Goal: Information Seeking & Learning: Find specific fact

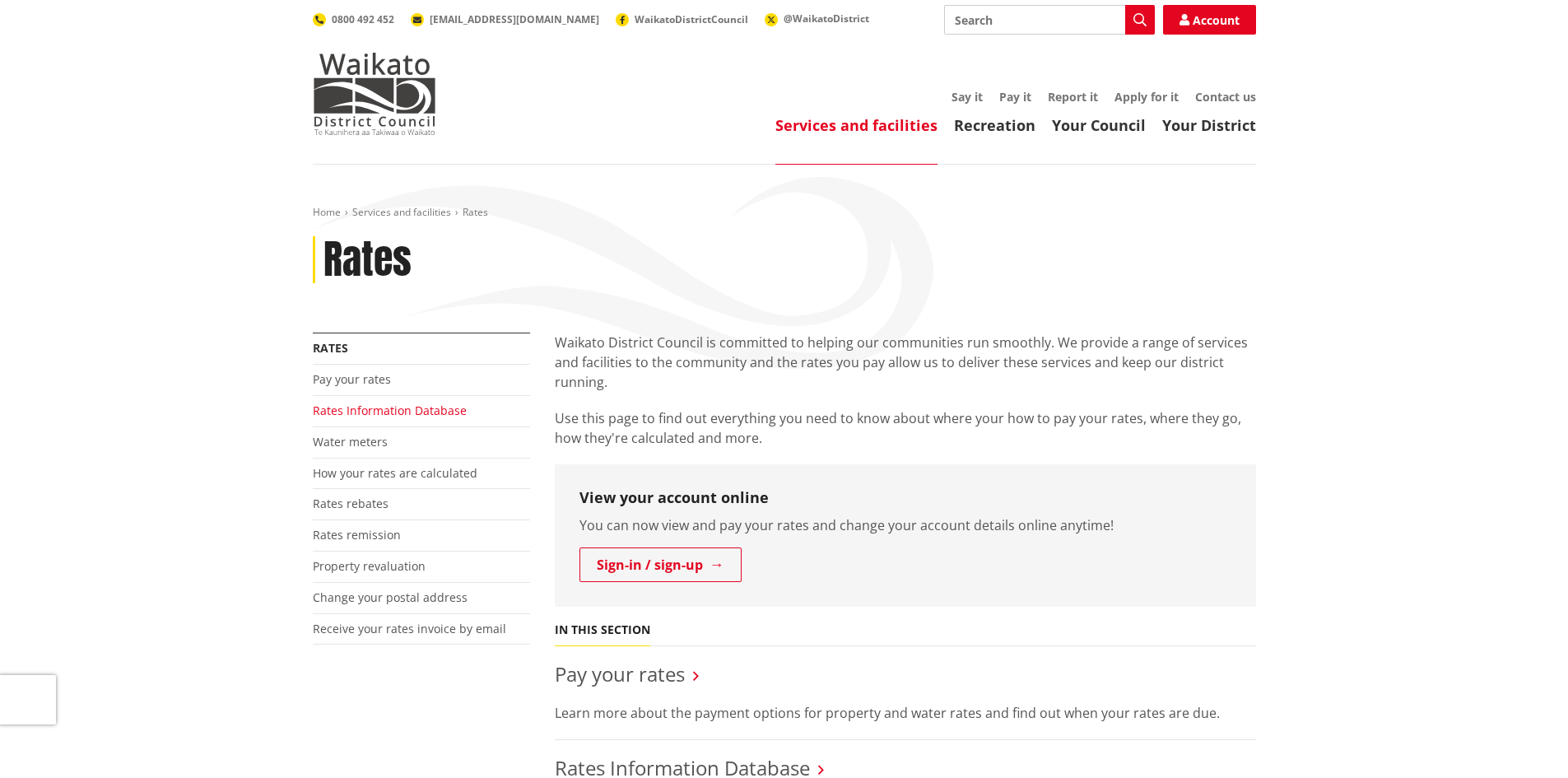
click at [365, 413] on link "Rates Information Database" at bounding box center [389, 410] width 154 height 16
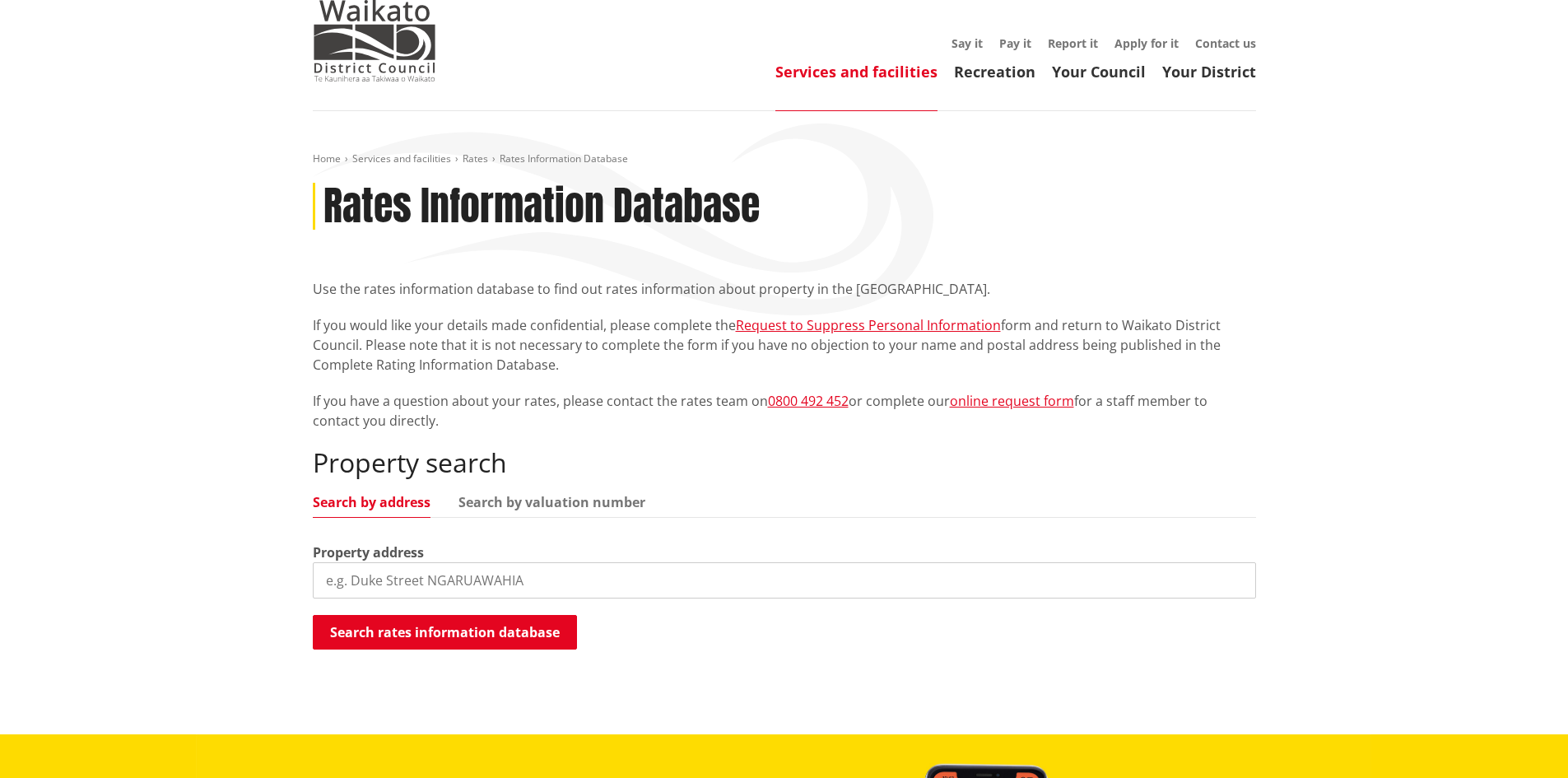
scroll to position [82, 0]
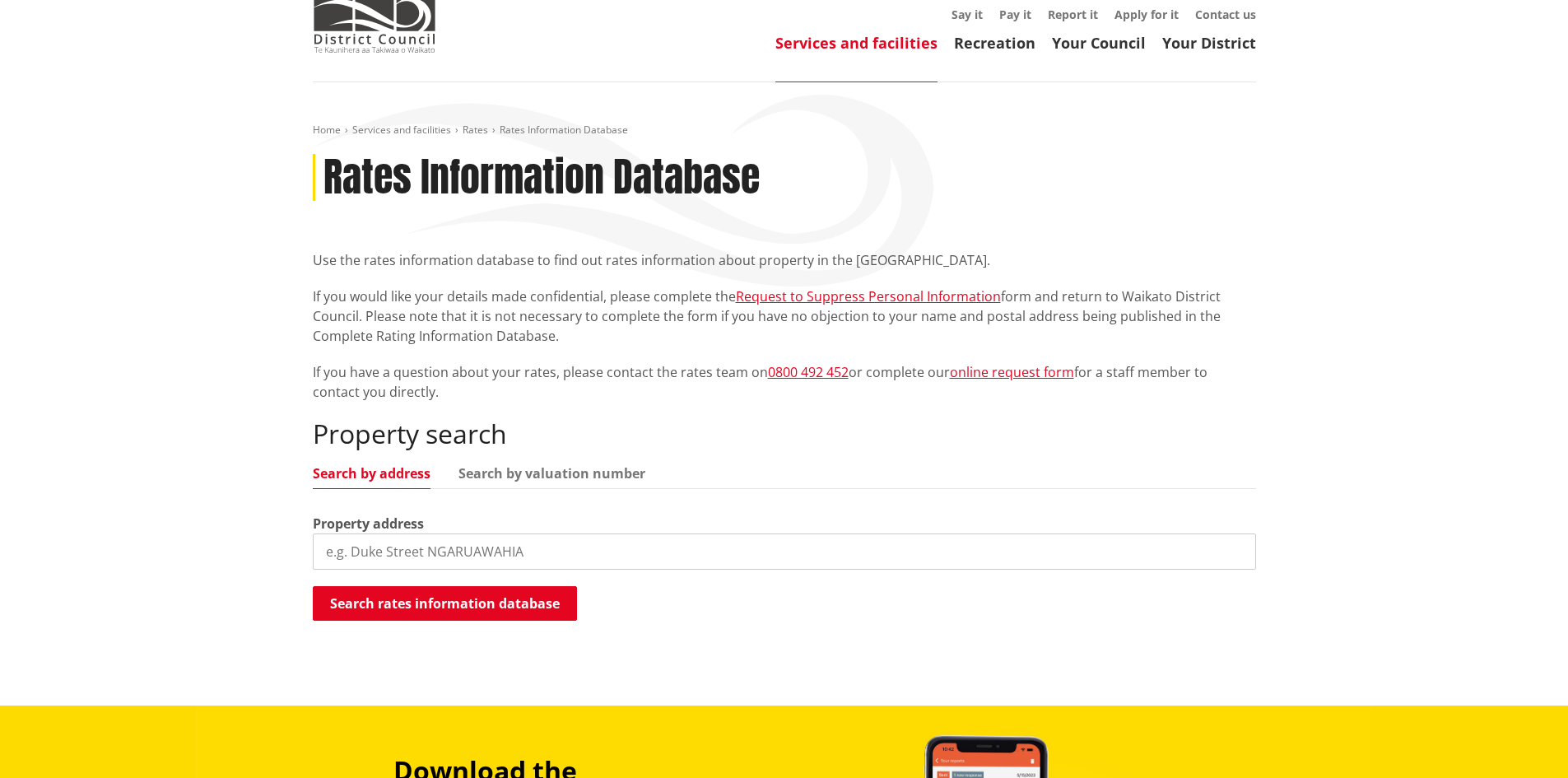
click at [441, 550] on input "search" at bounding box center [784, 552] width 943 height 36
click at [344, 548] on input "search" at bounding box center [784, 552] width 943 height 36
click at [417, 596] on button "Search rates information database" at bounding box center [444, 602] width 264 height 34
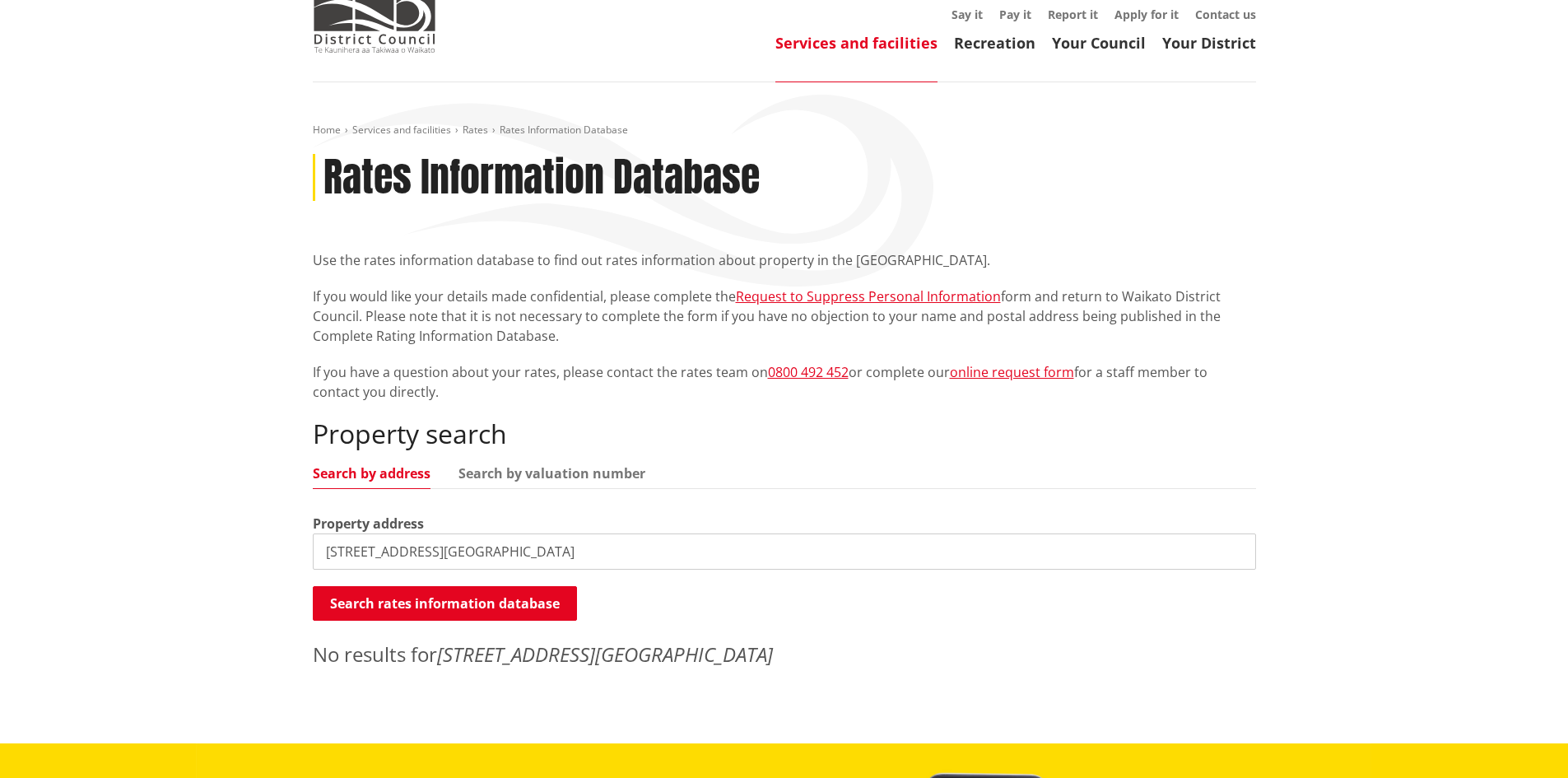
click at [450, 548] on input "29 centrebush lane ragland" at bounding box center [784, 552] width 943 height 36
click at [496, 549] on input "29 centrebush lane ragland" at bounding box center [784, 552] width 943 height 36
click at [521, 603] on button "Search rates information database" at bounding box center [444, 602] width 264 height 34
click at [496, 550] on input "29 centrebush lane, raglan" at bounding box center [784, 552] width 943 height 36
type input "29 centrebush lane"
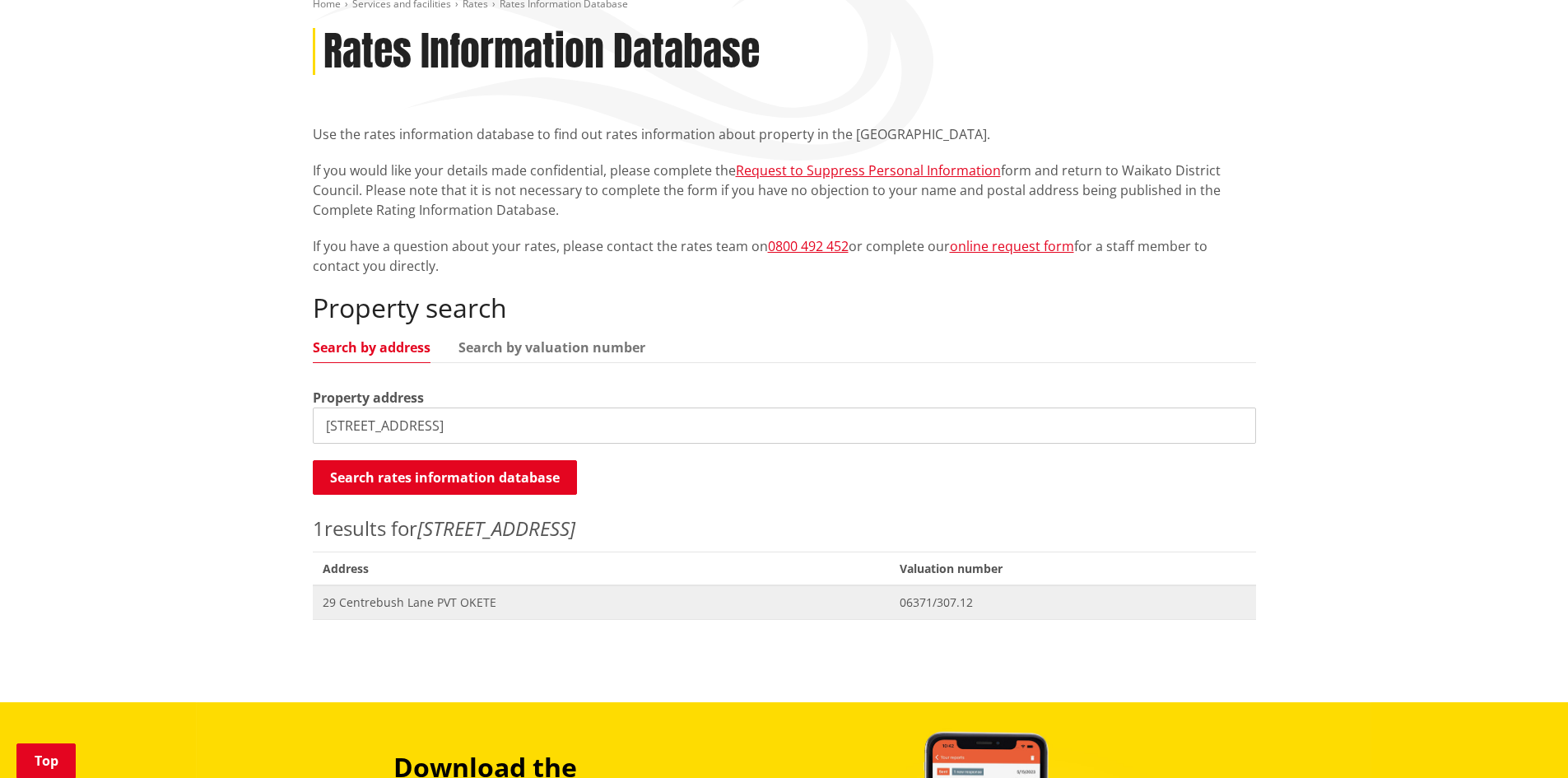
scroll to position [247, 0]
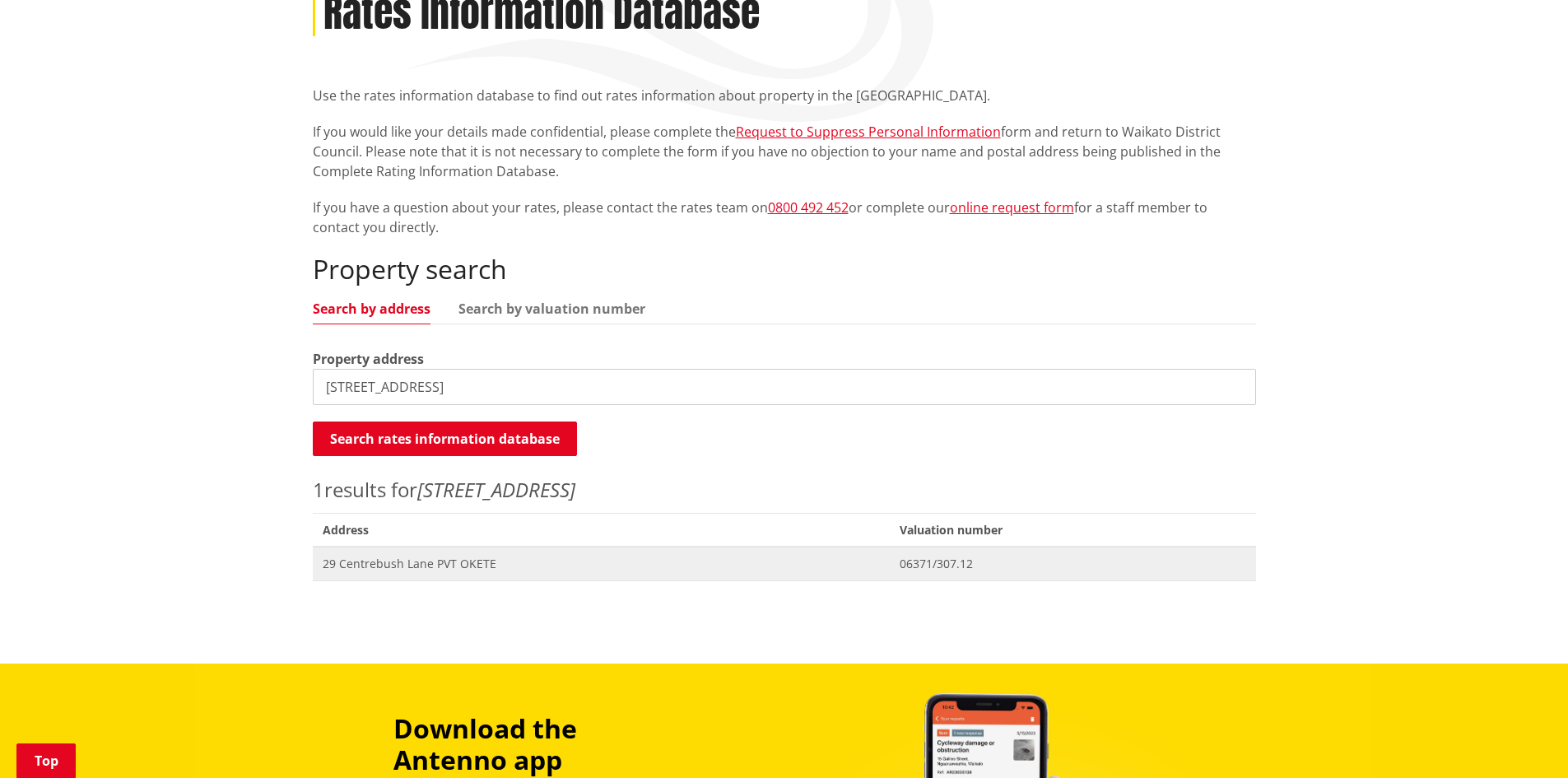
click at [395, 562] on span "29 Centrebush Lane PVT OKETE" at bounding box center [601, 563] width 557 height 17
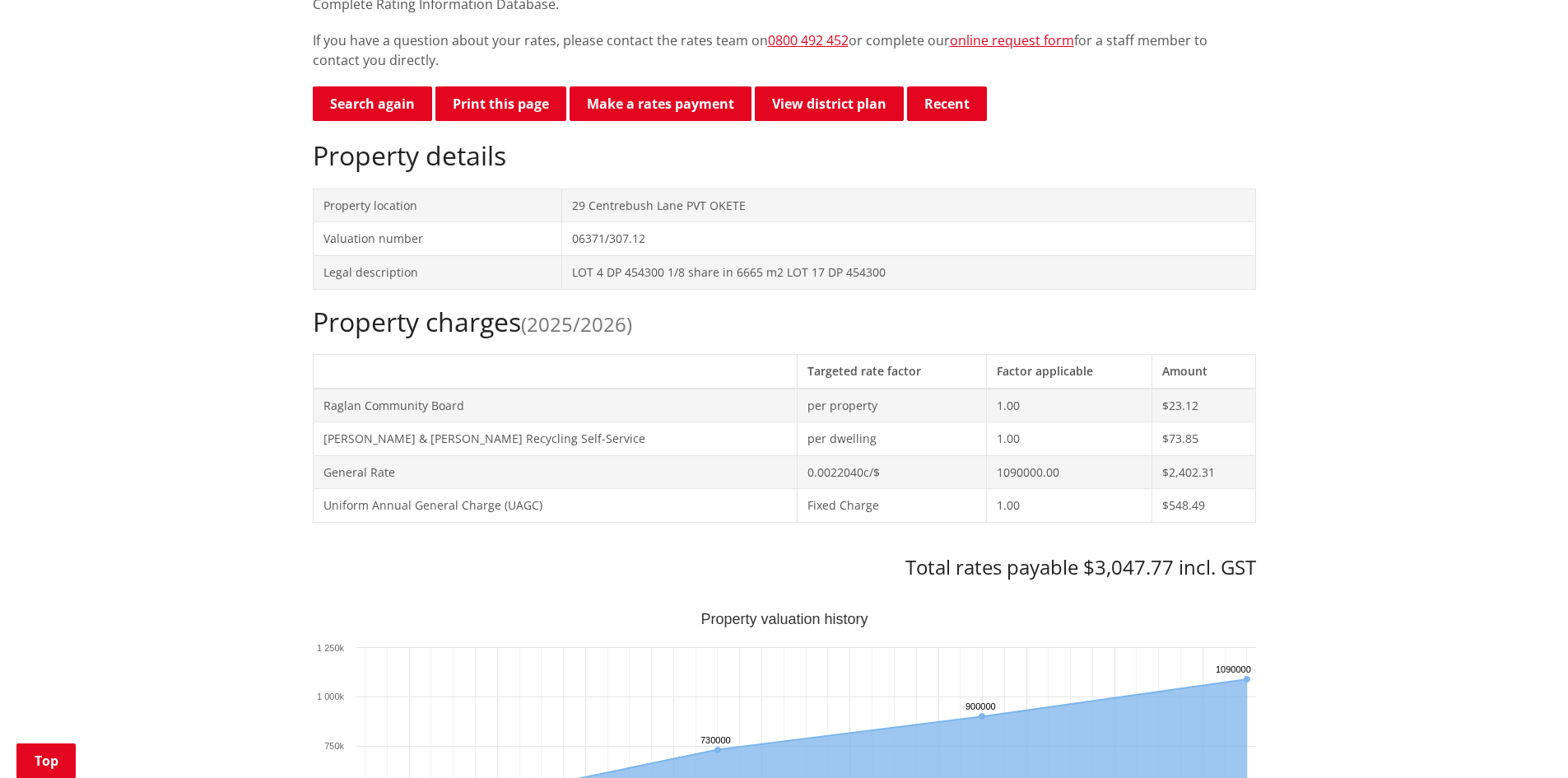
scroll to position [412, 0]
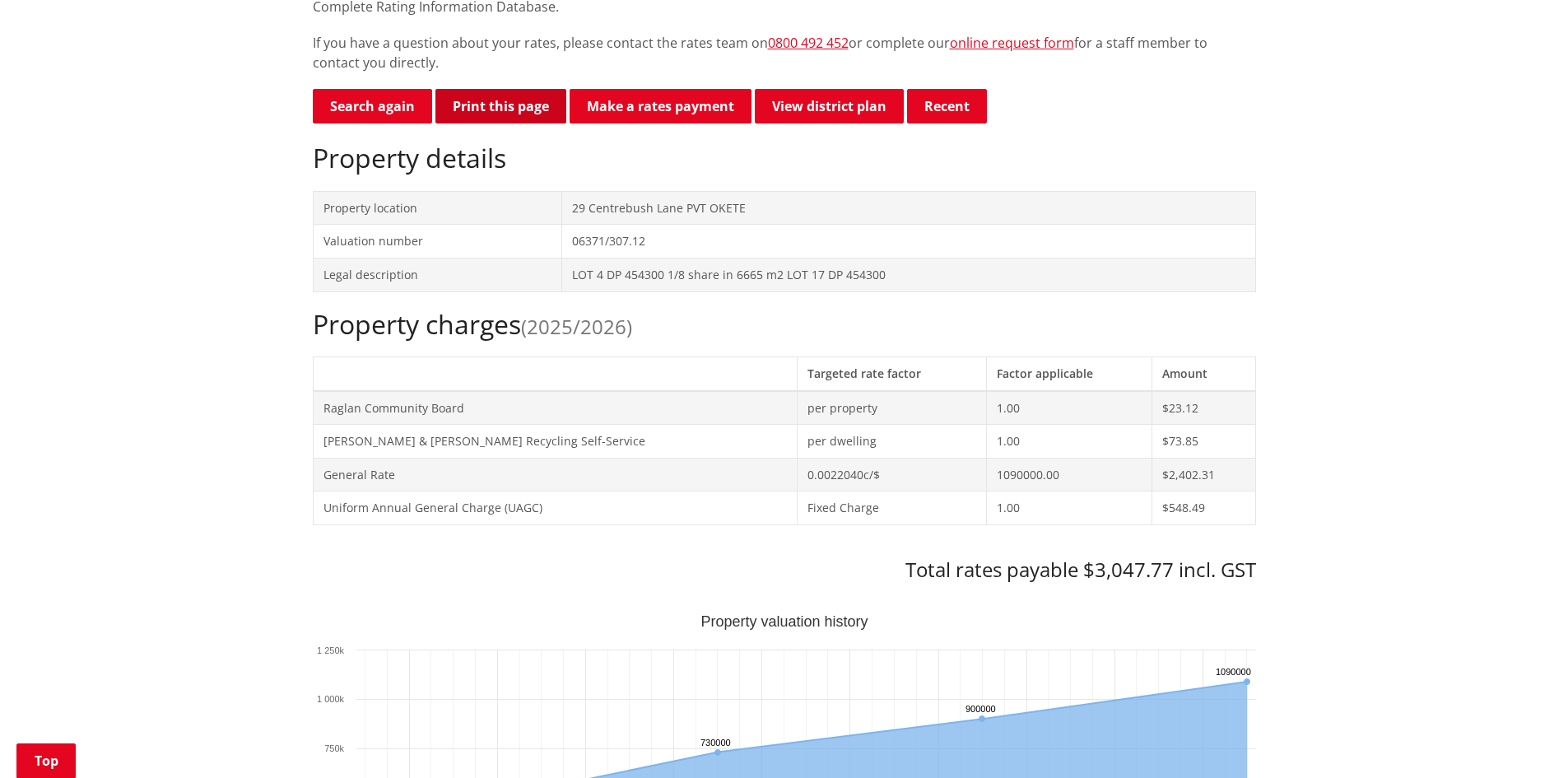
click at [507, 107] on button "Print this page" at bounding box center [501, 105] width 131 height 34
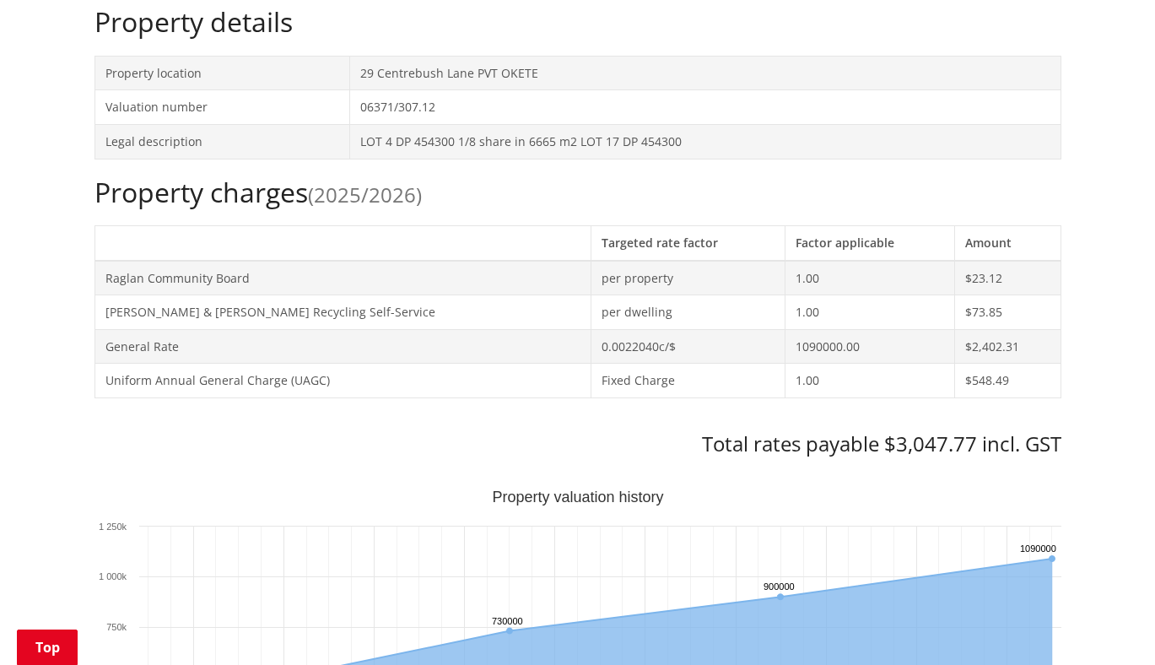
scroll to position [590, 0]
